Goal: Transaction & Acquisition: Download file/media

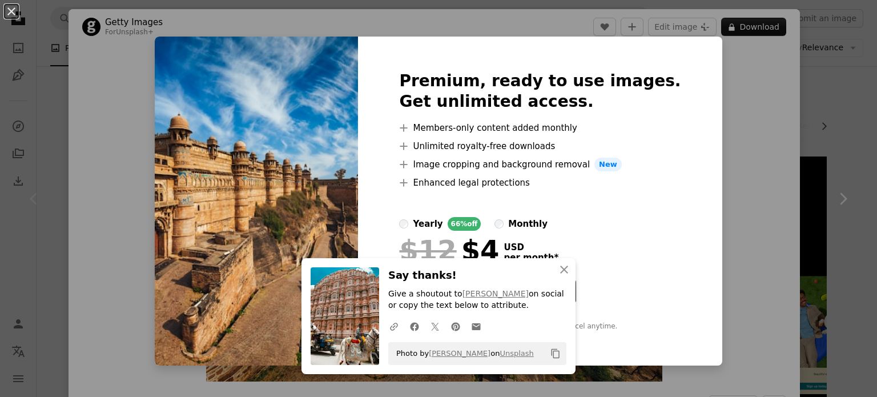
click at [255, 198] on img at bounding box center [256, 201] width 203 height 329
click at [559, 267] on icon "An X shape" at bounding box center [564, 270] width 14 height 14
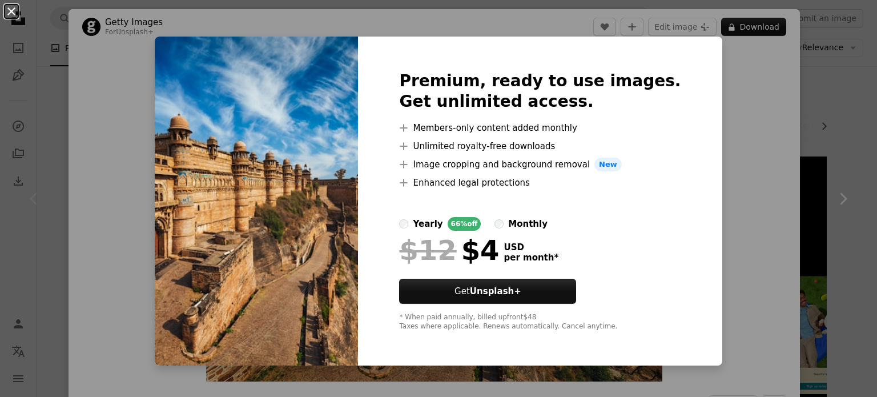
click at [8, 18] on button "An X shape" at bounding box center [12, 12] width 14 height 14
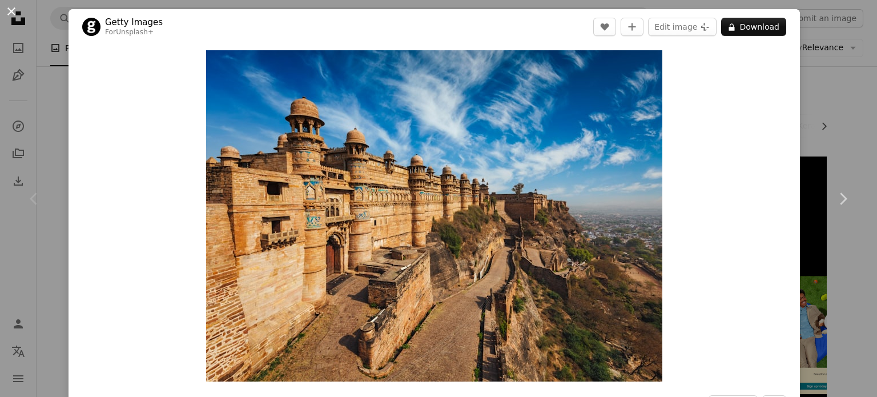
click at [9, 13] on button "An X shape" at bounding box center [12, 12] width 14 height 14
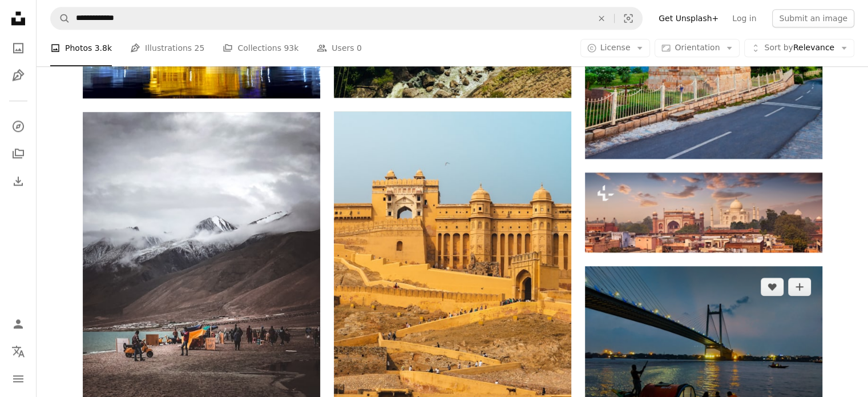
scroll to position [1484, 0]
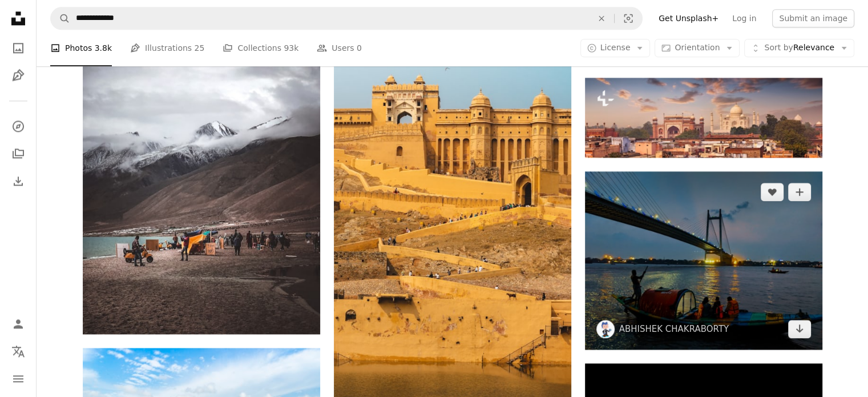
click at [672, 255] on img at bounding box center [703, 260] width 237 height 178
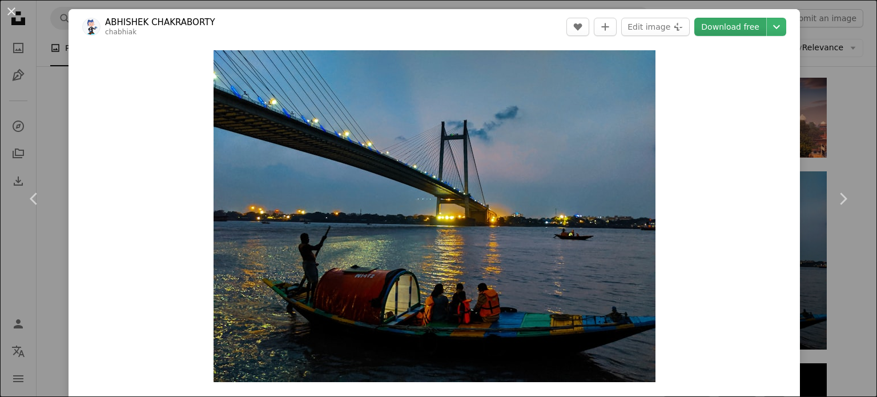
click at [720, 27] on link "Download free" at bounding box center [730, 27] width 72 height 18
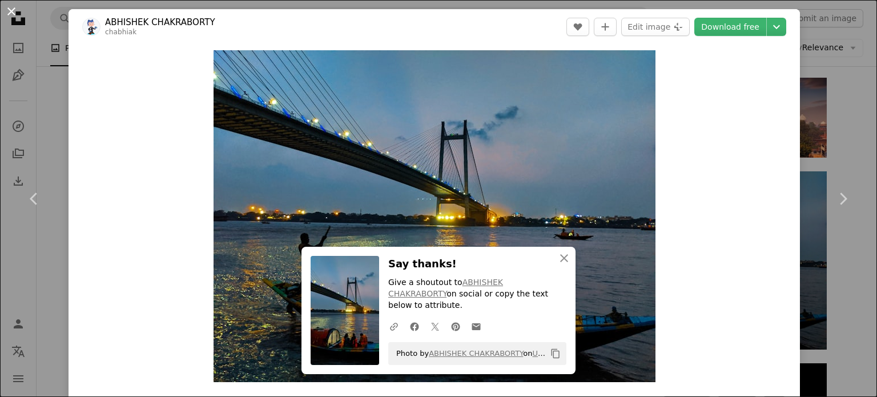
click at [9, 7] on button "An X shape" at bounding box center [12, 12] width 14 height 14
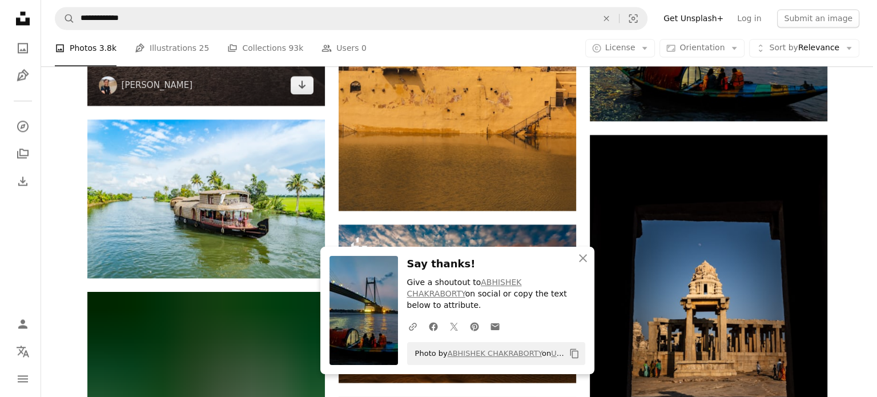
scroll to position [1827, 0]
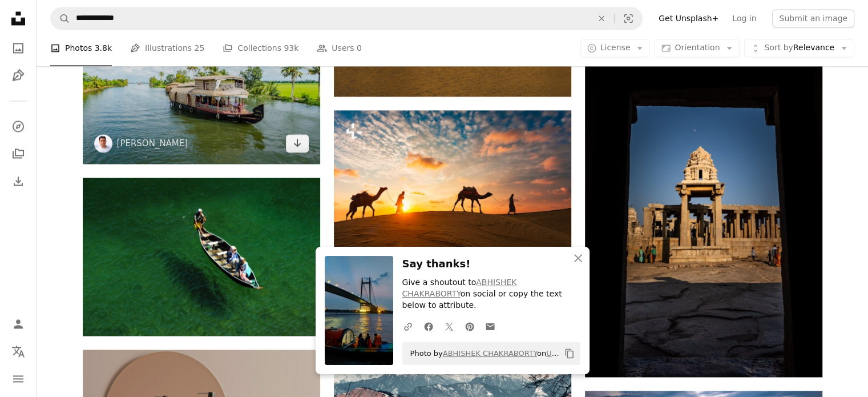
click at [206, 123] on img at bounding box center [201, 84] width 237 height 159
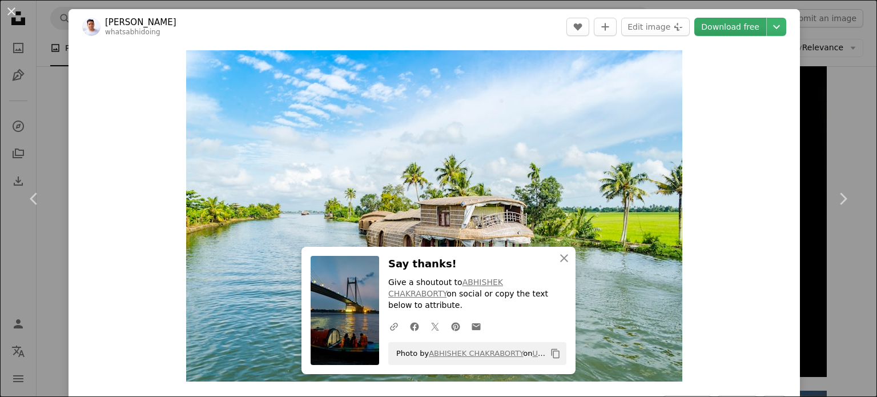
click at [724, 29] on link "Download free" at bounding box center [730, 27] width 72 height 18
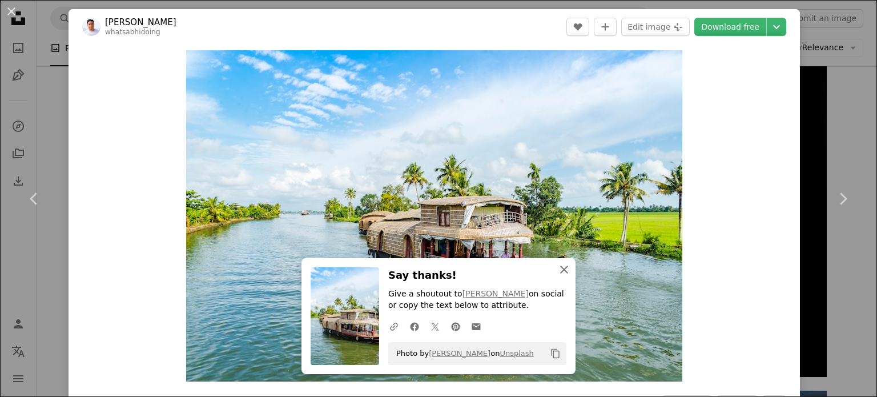
click at [559, 265] on icon "An X shape" at bounding box center [564, 270] width 14 height 14
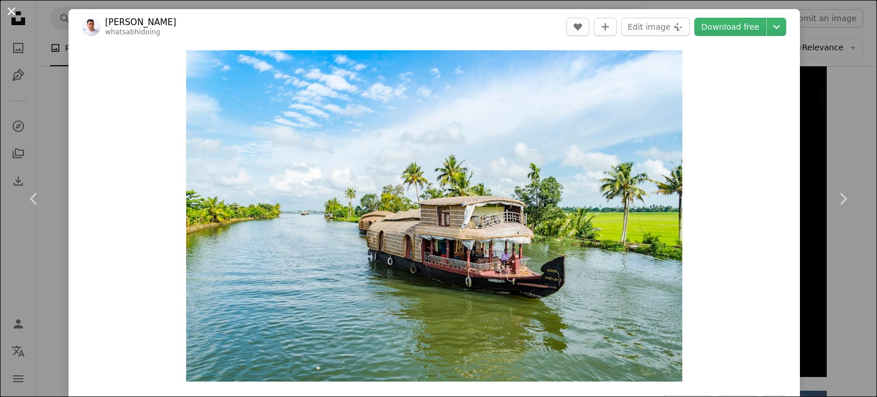
click at [11, 13] on button "An X shape" at bounding box center [12, 12] width 14 height 14
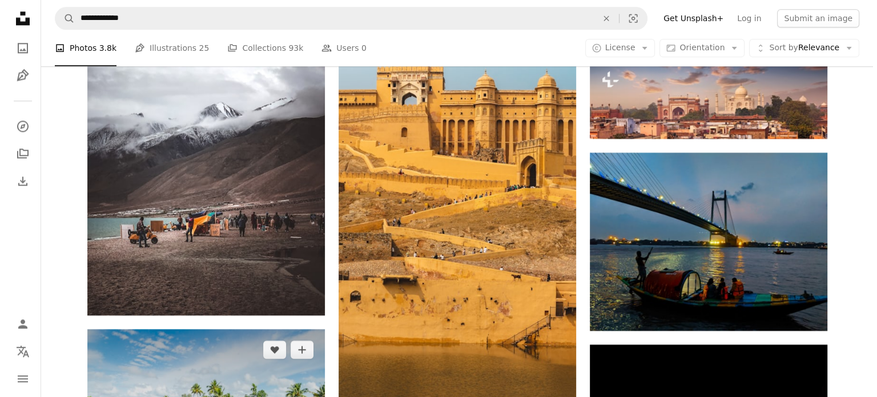
scroll to position [1484, 0]
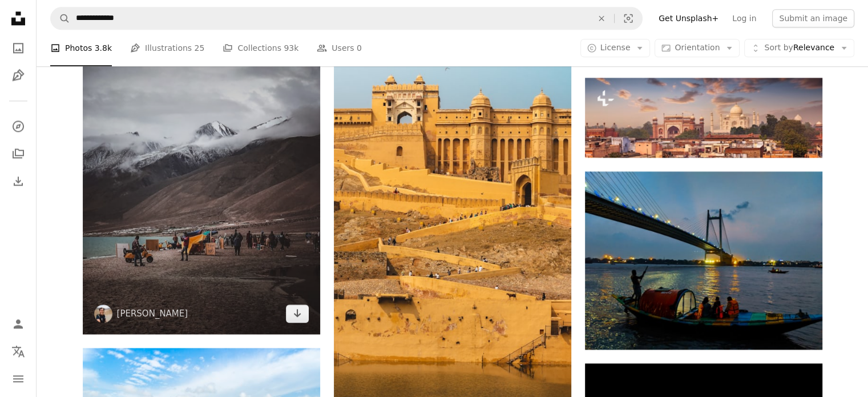
click at [206, 260] on img at bounding box center [201, 175] width 237 height 317
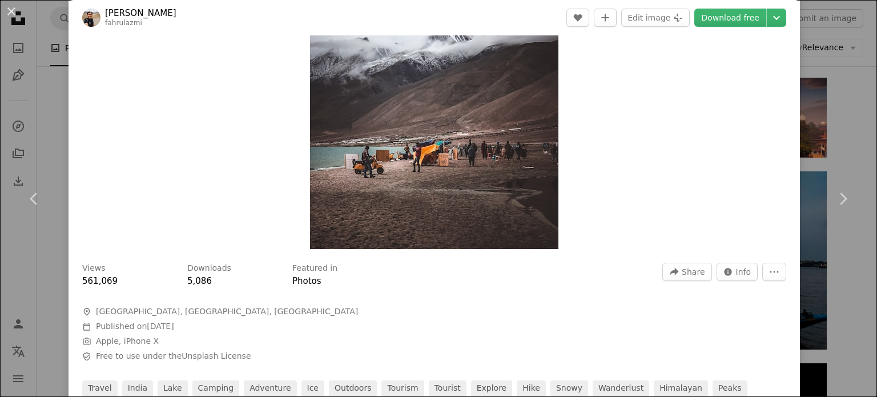
scroll to position [114, 0]
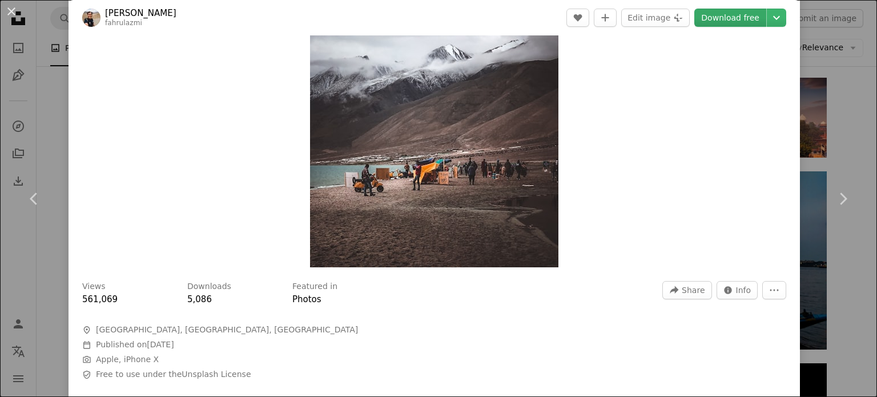
click at [703, 19] on link "Download free" at bounding box center [730, 18] width 72 height 18
